Goal: Complete application form

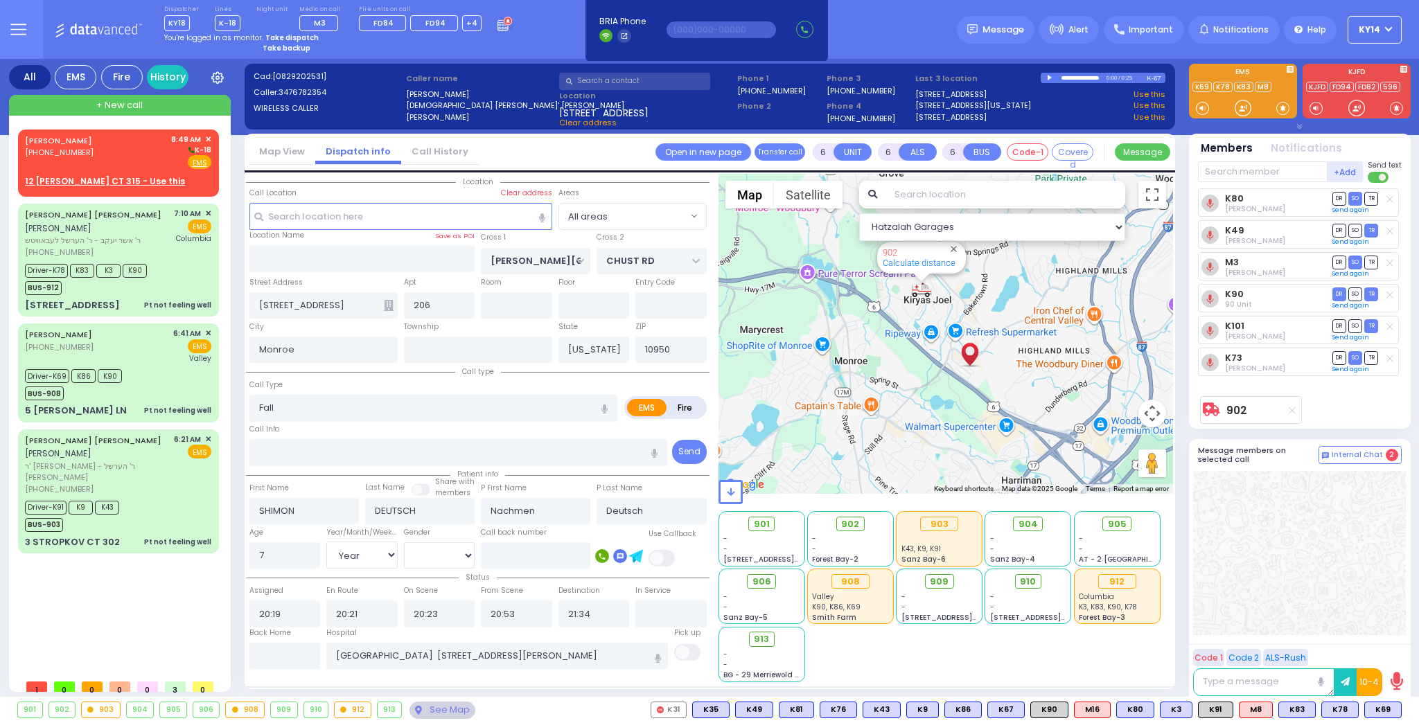
select select "Year"
select select "[DEMOGRAPHIC_DATA]"
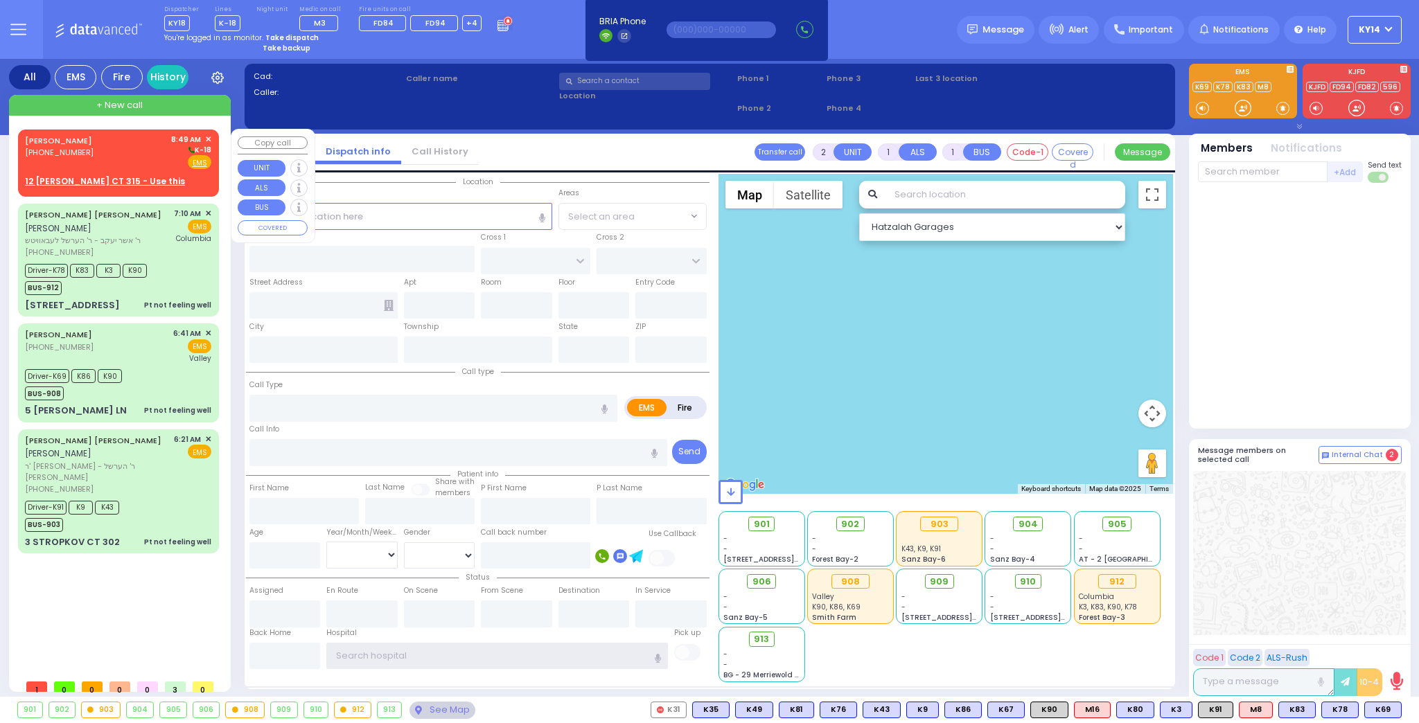
type input "ky14"
click at [146, 142] on div "JOEL NUSEN MERMELSTEIN (845) 655-7462 8:49 AM ✕ K-18 EMS" at bounding box center [118, 152] width 186 height 36
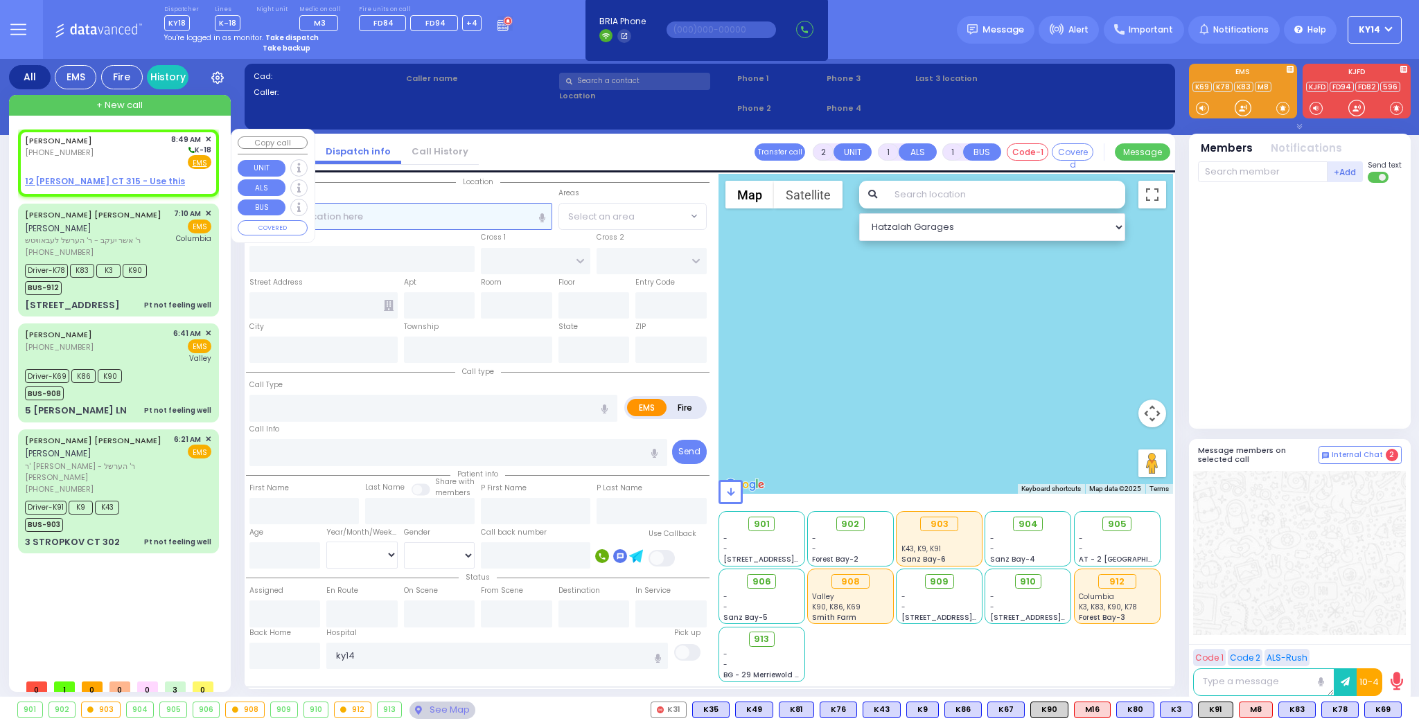
select select
radio input "true"
type input "JOEL NUSEN"
type input "MERMELSTEIN"
select select
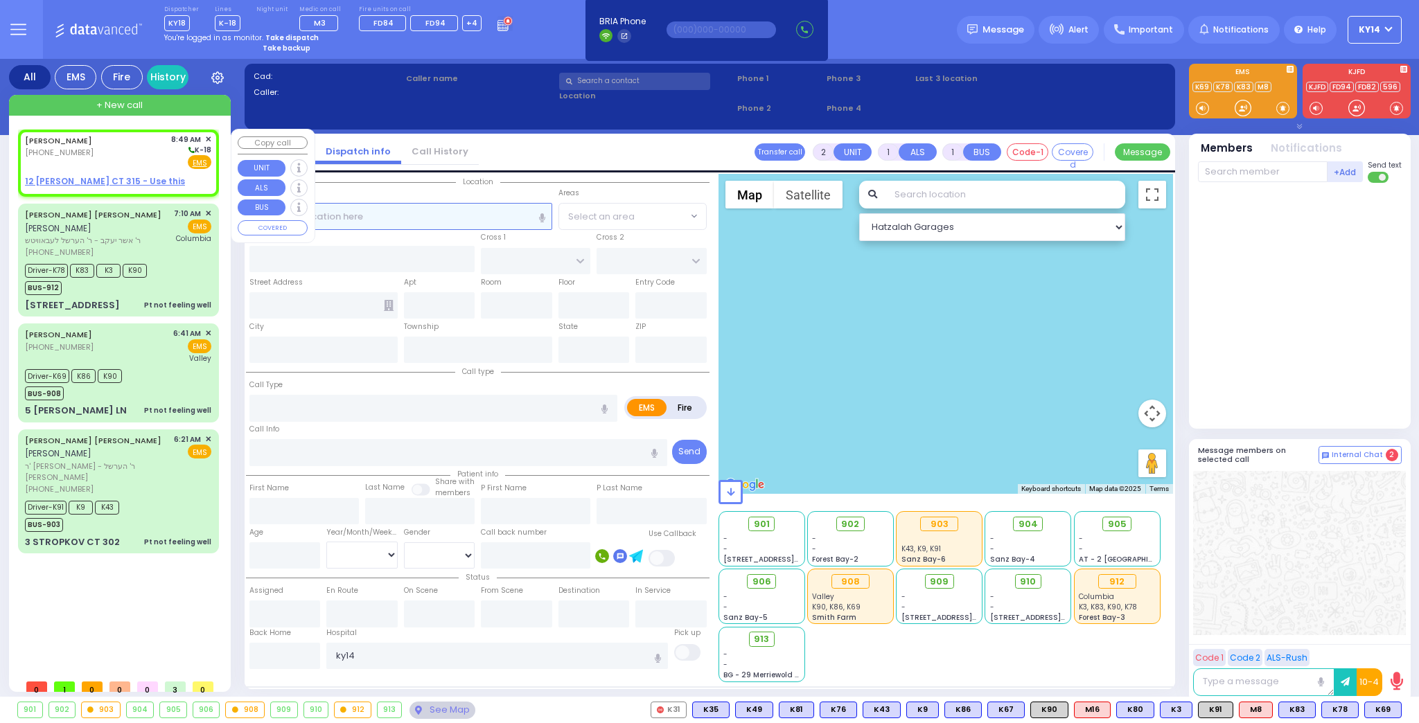
type input "08:49"
select select "Hatzalah Garages"
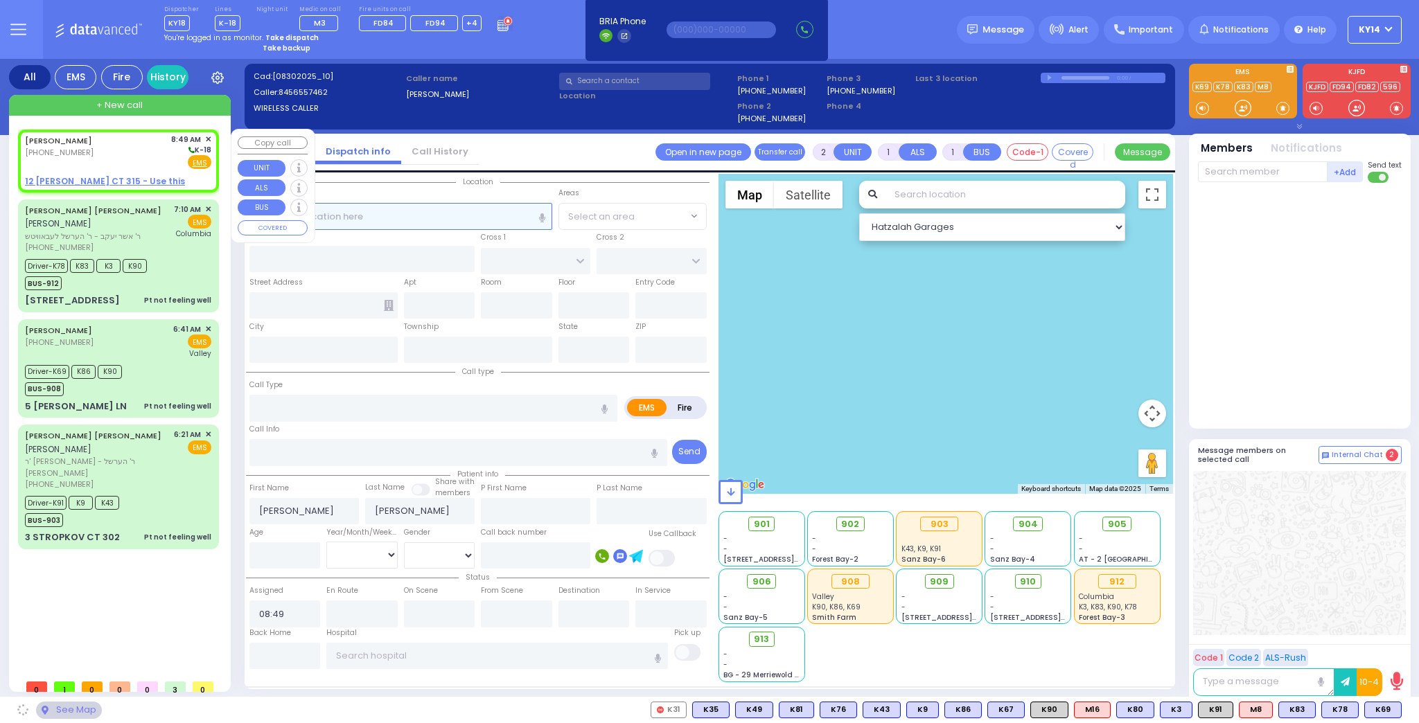
select select
radio input "true"
select select
select select "Hatzalah Garages"
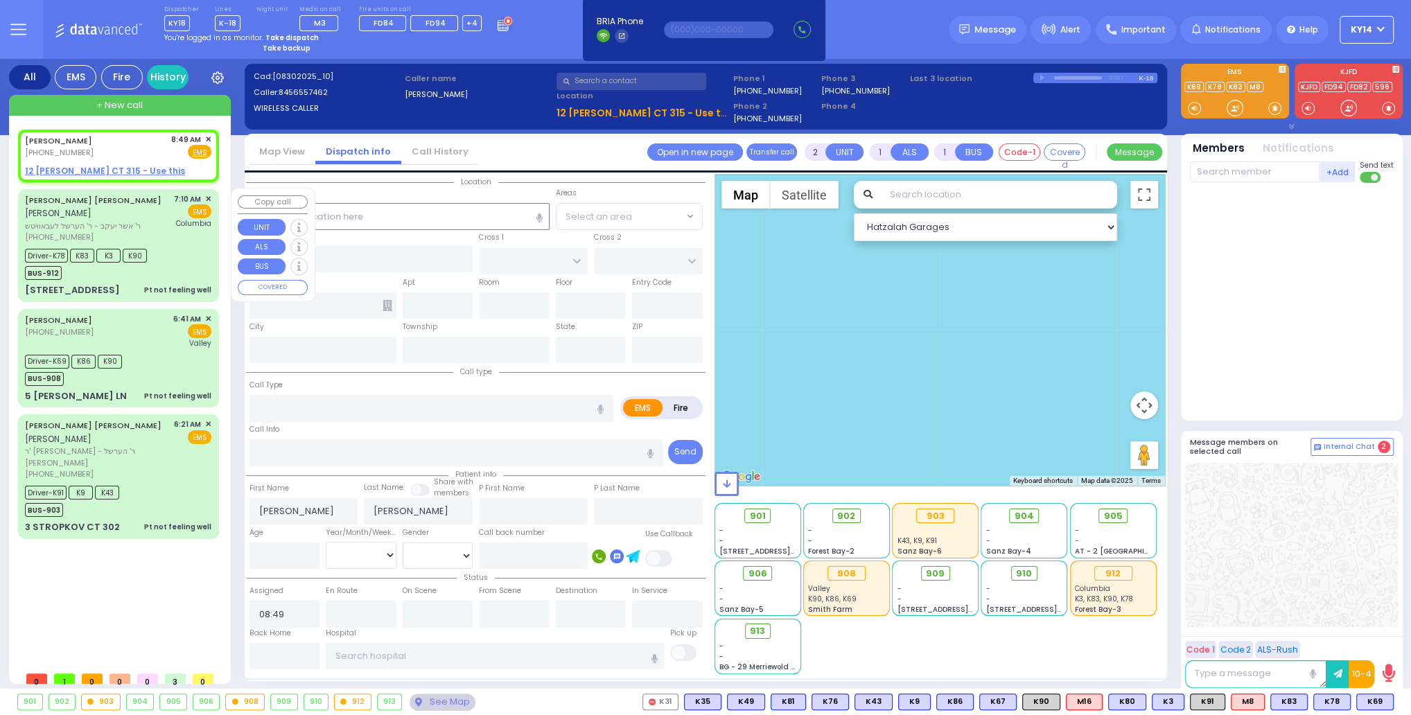
select select
radio input "true"
select select
select select "Hatzalah Garages"
